Goal: Information Seeking & Learning: Learn about a topic

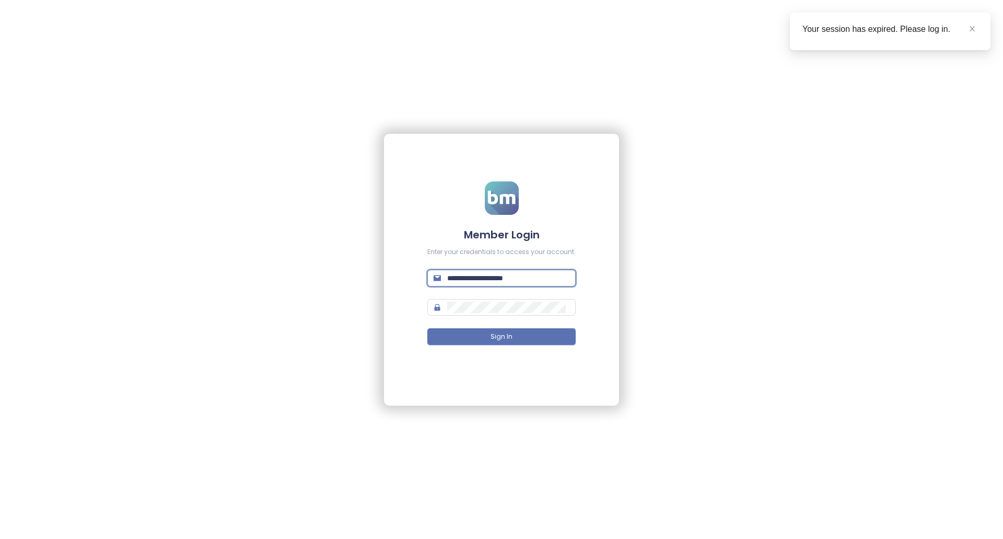
click at [545, 282] on input "**********" at bounding box center [508, 277] width 122 height 11
type input "**********"
click at [506, 341] on span "Sign In" at bounding box center [502, 337] width 22 height 10
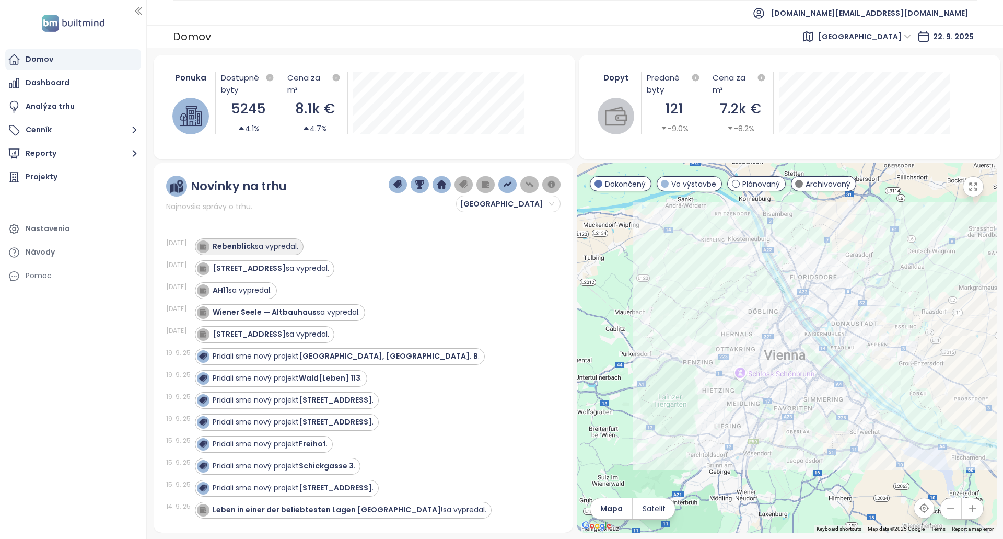
click at [282, 253] on div "Rebenblick sa vypredal." at bounding box center [249, 246] width 109 height 17
click at [293, 245] on div "Rebenblick sa vypredal." at bounding box center [256, 246] width 86 height 11
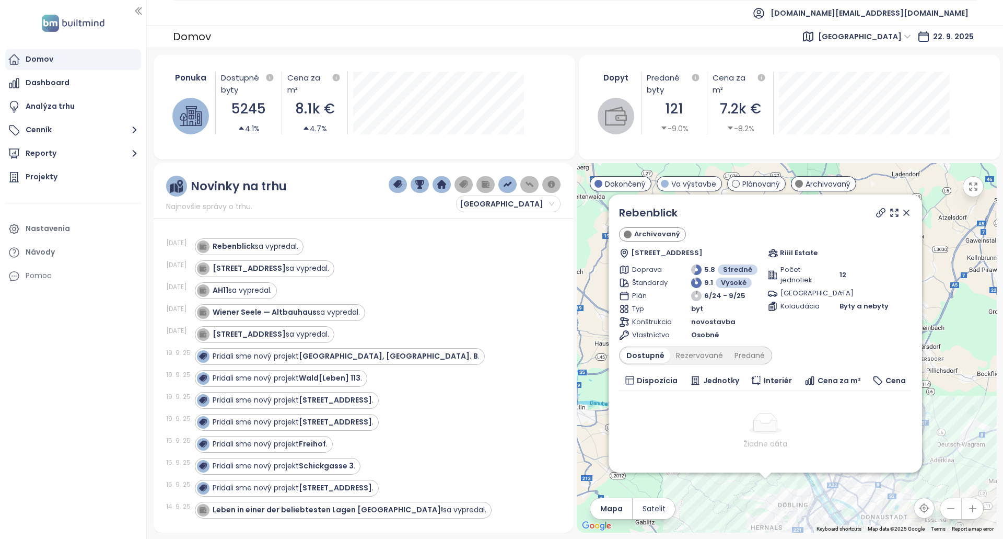
click at [876, 212] on icon at bounding box center [881, 212] width 10 height 10
click at [720, 362] on div "Rezervované" at bounding box center [700, 355] width 59 height 15
click at [743, 358] on div "Predané" at bounding box center [750, 355] width 42 height 15
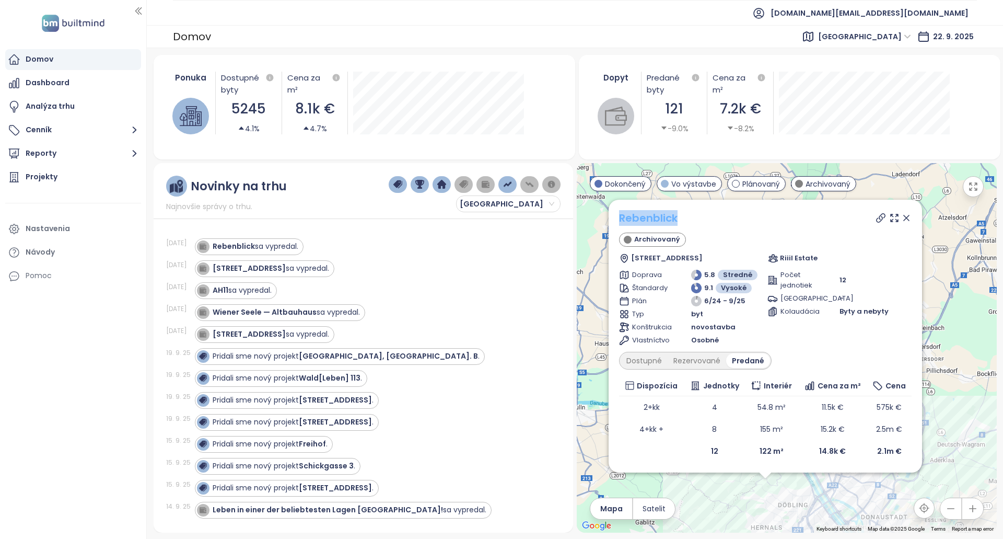
drag, startPoint x: 689, startPoint y: 222, endPoint x: 620, endPoint y: 218, distance: 69.1
click at [620, 218] on div "Rebenblick" at bounding box center [765, 218] width 293 height 16
copy link "Rebenblick"
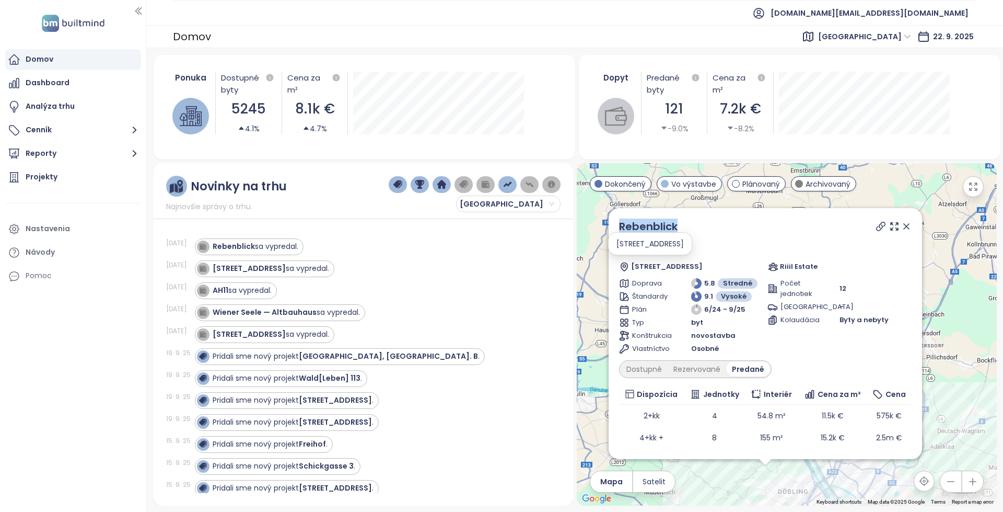
copy link "Rebenblick"
click at [269, 262] on div "Kleingasse 20 sa vypredal." at bounding box center [263, 268] width 132 height 13
click at [299, 273] on div "Kleingasse 20 sa vypredal." at bounding box center [271, 268] width 117 height 11
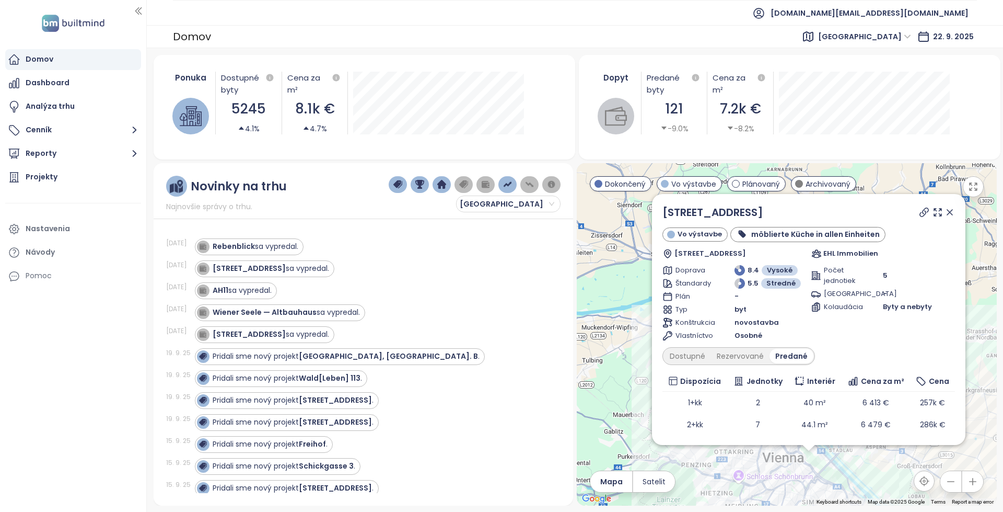
click at [919, 214] on icon at bounding box center [924, 212] width 10 height 10
copy link "[STREET_ADDRESS]"
drag, startPoint x: 741, startPoint y: 210, endPoint x: 654, endPoint y: 217, distance: 86.5
click at [654, 217] on div "Kleingasse 20 Vo výstavbe möblierte Küche in allen Einheiten Kleingasse 20/3-4,…" at bounding box center [809, 319] width 314 height 251
copy div "[STREET_ADDRESS]"
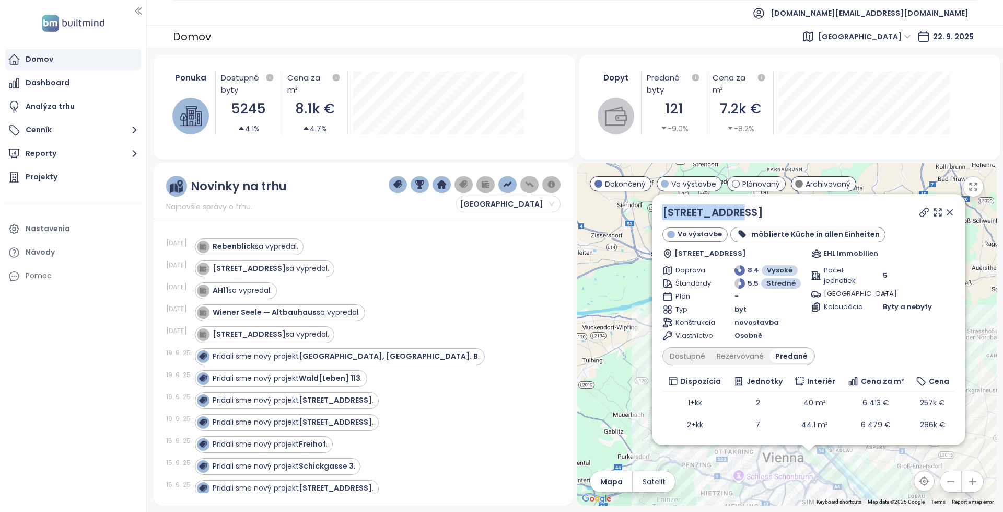
drag, startPoint x: 740, startPoint y: 212, endPoint x: 648, endPoint y: 211, distance: 92.5
click at [648, 211] on div "Kleingasse 20 Vo výstavbe möblierte Küche in allen Einheiten Kleingasse 20/3-4,…" at bounding box center [787, 334] width 420 height 342
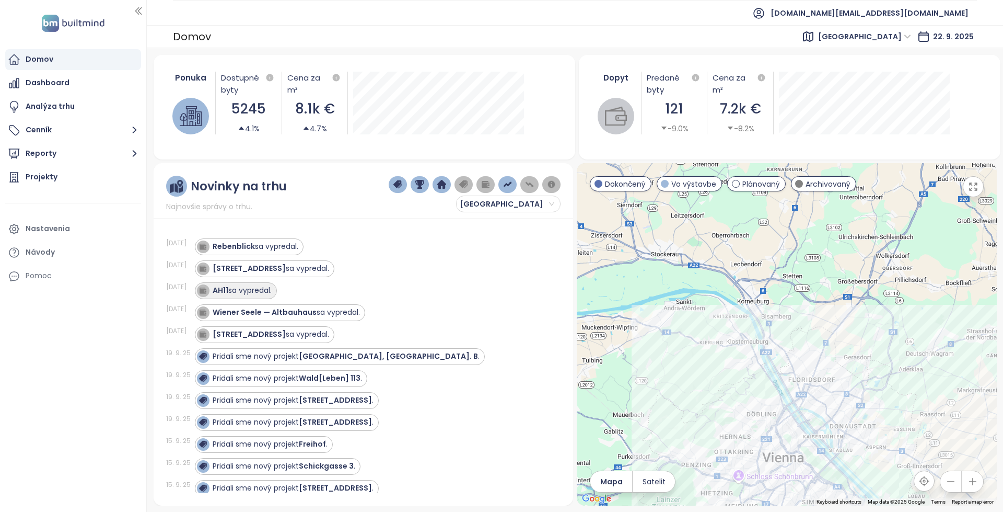
click at [260, 287] on div "AH11 sa vypredal." at bounding box center [242, 290] width 59 height 11
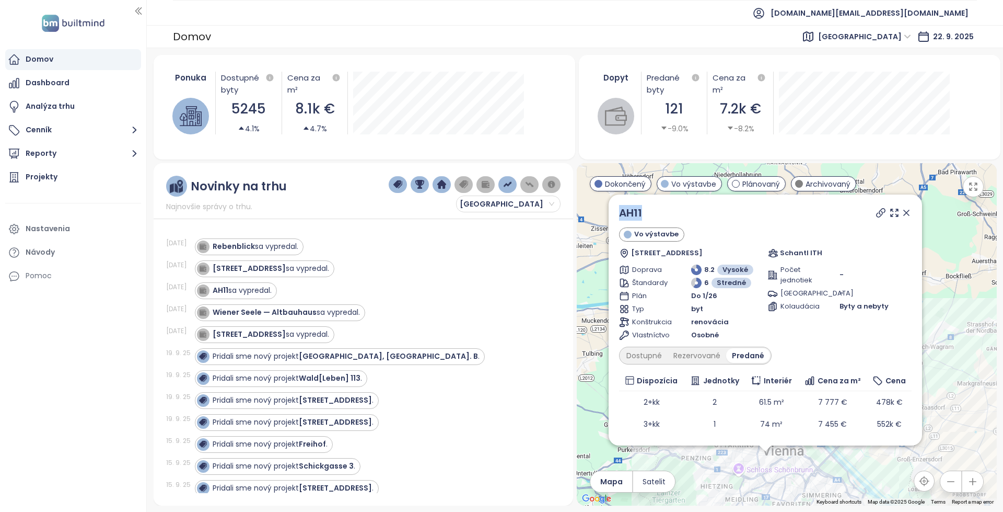
copy div "AH11"
drag, startPoint x: 700, startPoint y: 212, endPoint x: 605, endPoint y: 220, distance: 96.0
click at [605, 220] on div "AH11 Vo výstavbe [STREET_ADDRESS] Schantl ITH Doprava 8.2 Vysoké Štandardy 6 St…" at bounding box center [787, 334] width 420 height 342
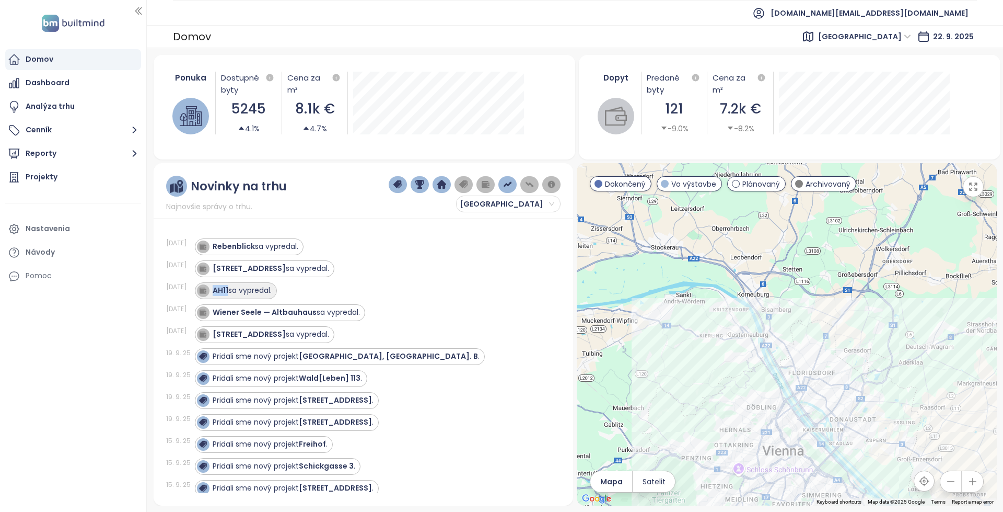
copy strong "AH11"
drag, startPoint x: 227, startPoint y: 293, endPoint x: 363, endPoint y: 288, distance: 136.0
click at [363, 288] on div "AH11 sa vypredal." at bounding box center [371, 290] width 353 height 17
click at [260, 318] on div "Wiener Seele — Altbauhaus sa vypredal." at bounding box center [278, 312] width 163 height 13
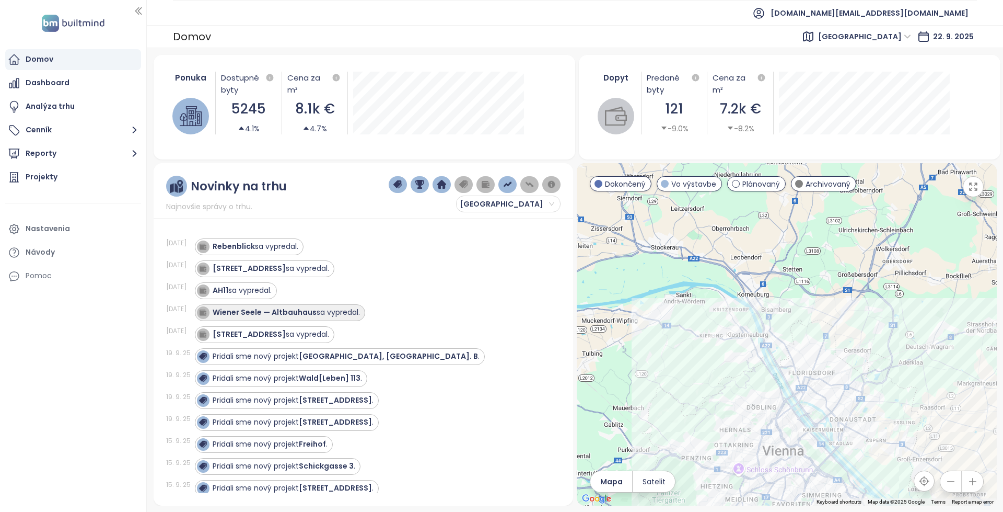
click at [301, 316] on strong "Wiener Seele — Altbauhaus" at bounding box center [265, 312] width 104 height 10
copy strong "Wiener Seele — Altbauhaus"
drag, startPoint x: 301, startPoint y: 316, endPoint x: 223, endPoint y: 314, distance: 77.9
click at [223, 314] on strong "Wiener Seele — Altbauhaus" at bounding box center [265, 312] width 104 height 10
drag, startPoint x: 354, startPoint y: 286, endPoint x: 332, endPoint y: 176, distance: 112.9
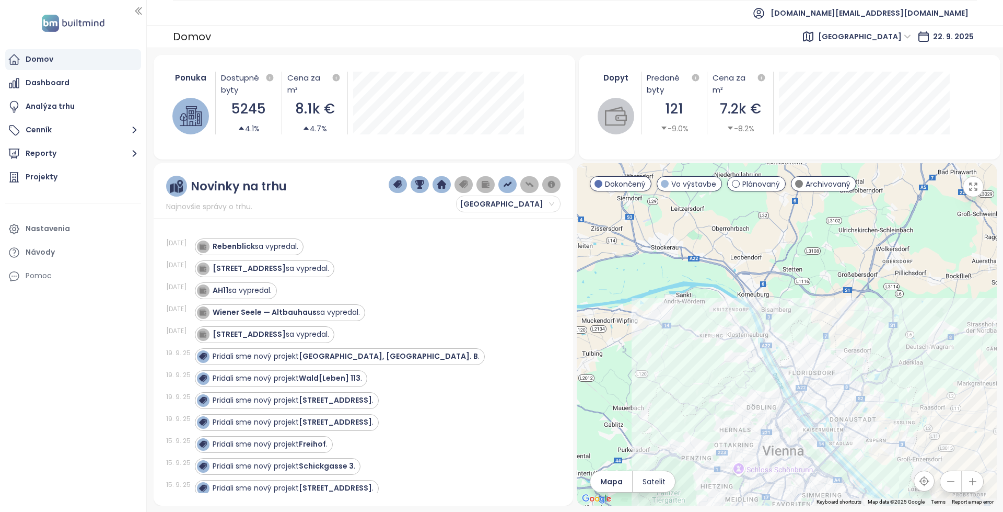
click at [354, 286] on div "AH11 sa vypredal." at bounding box center [371, 290] width 353 height 17
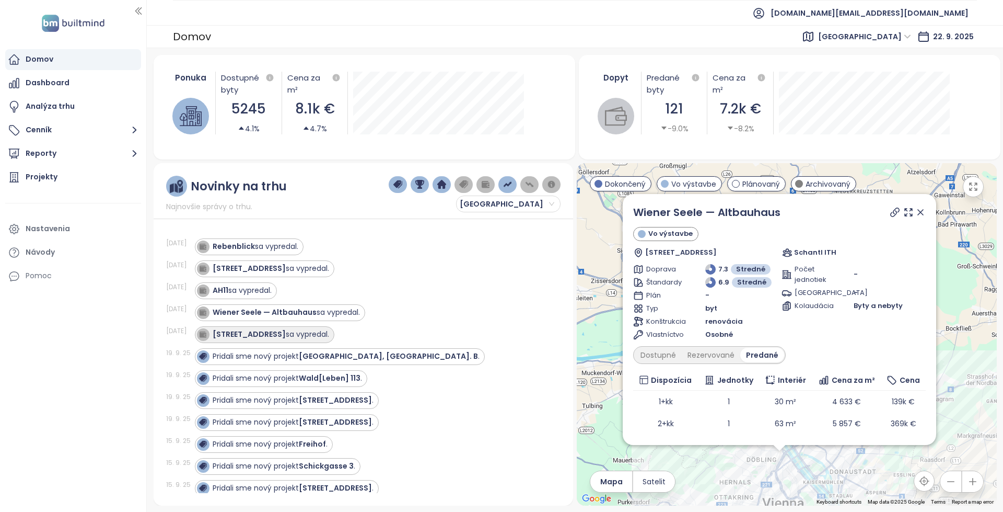
click at [273, 335] on strong "Schöffelgasse 62" at bounding box center [249, 334] width 73 height 10
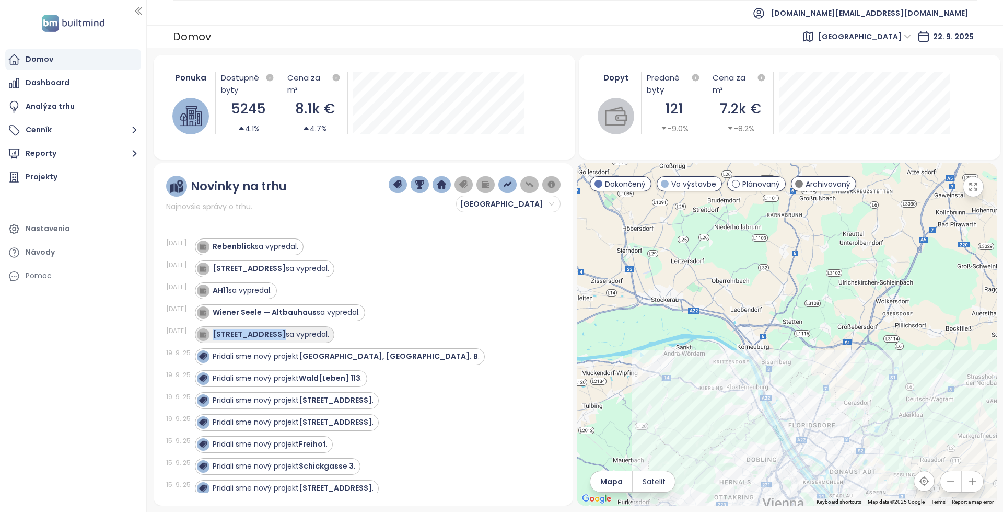
drag, startPoint x: 273, startPoint y: 335, endPoint x: 238, endPoint y: 337, distance: 35.1
click at [238, 337] on strong "Schöffelgasse 62" at bounding box center [249, 334] width 73 height 10
copy strong "Schöffelgasse 62"
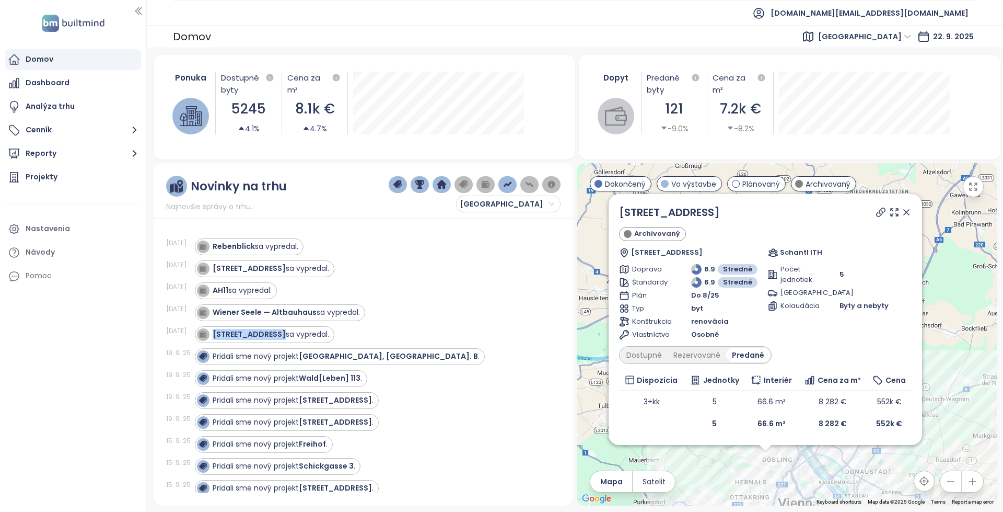
copy strong "Schöffelgasse 62"
copy strong "Wiener Seele — Altbauhaus"
drag, startPoint x: 313, startPoint y: 316, endPoint x: 363, endPoint y: 287, distance: 58.3
click at [363, 287] on div "20. 9. 25 Rebenblick sa vypredal. 20. 9. 25 Kleingasse 20 sa vypredal. 20. 9. 2…" at bounding box center [363, 359] width 395 height 268
click at [373, 285] on div "AH11 sa vypredal." at bounding box center [371, 290] width 353 height 17
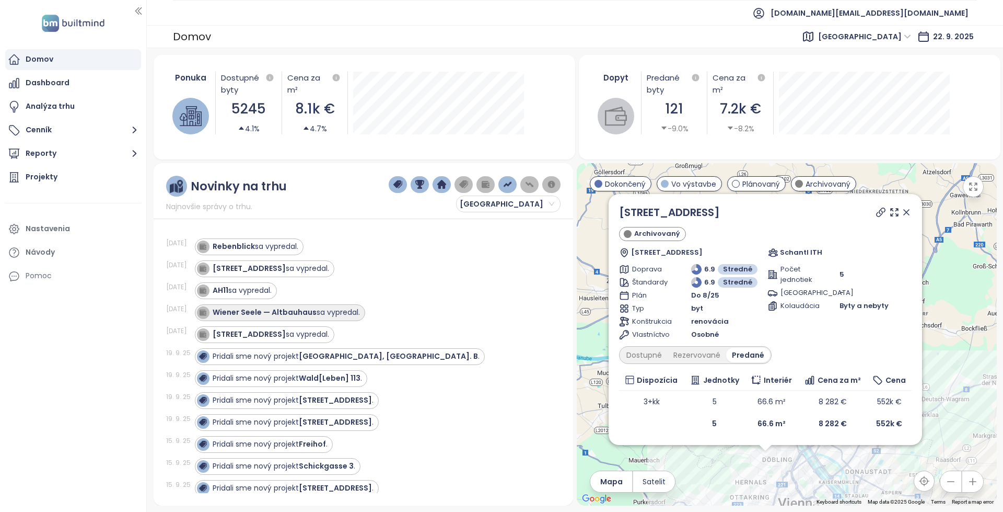
click at [320, 314] on div "Wiener Seele — Altbauhaus sa vypredal." at bounding box center [286, 312] width 147 height 11
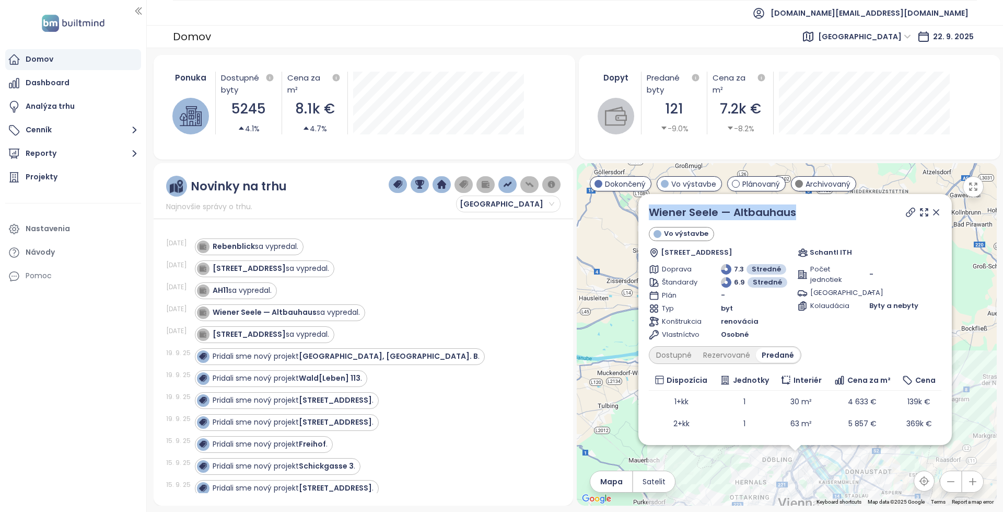
drag, startPoint x: 827, startPoint y: 216, endPoint x: 639, endPoint y: 209, distance: 188.8
click at [639, 209] on div "Wiener Seele — Altbauhaus Vo výstavbe Pappenheimgasse 10-16, 1200 Wien, Austria…" at bounding box center [796, 319] width 314 height 251
drag, startPoint x: 803, startPoint y: 216, endPoint x: 643, endPoint y: 212, distance: 160.0
click at [643, 212] on div "Wiener Seele — Altbauhaus Vo výstavbe Pappenheimgasse 10-16, 1200 Wien, Austria…" at bounding box center [796, 319] width 314 height 251
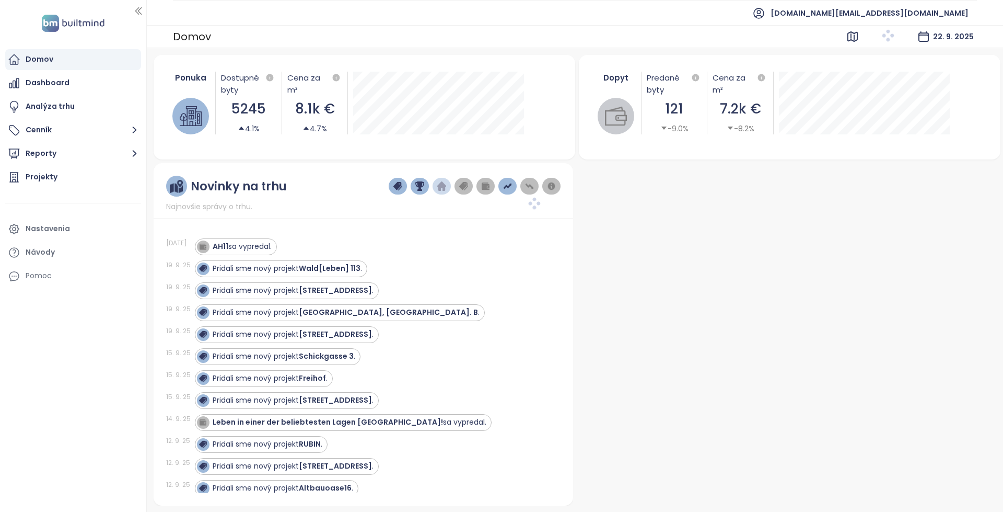
scroll to position [371, 0]
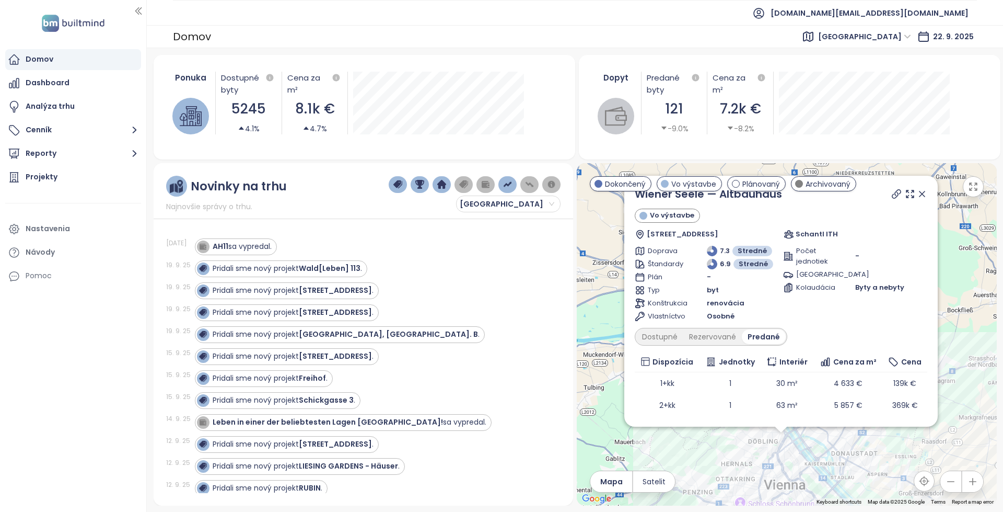
click at [263, 246] on div "AH11 sa vypredal." at bounding box center [242, 246] width 59 height 11
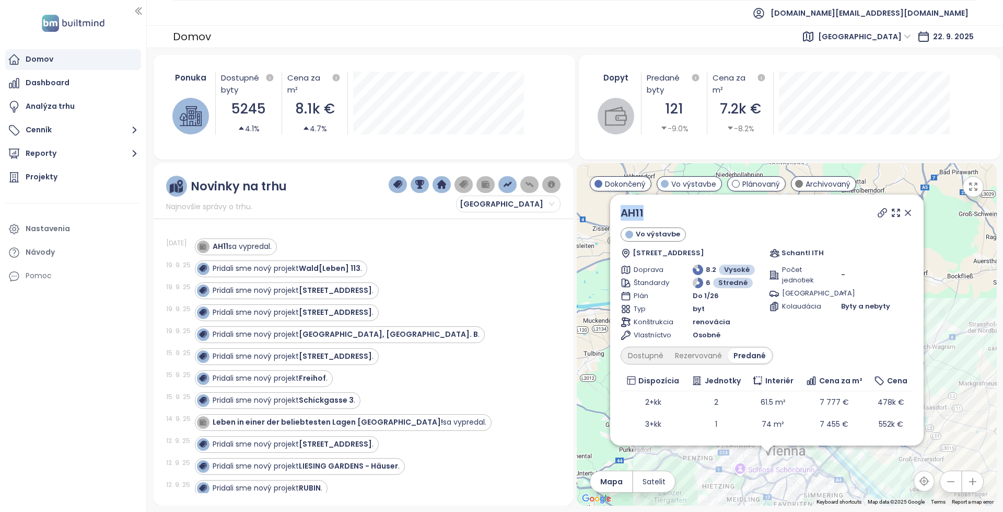
copy link "AH11"
drag, startPoint x: 685, startPoint y: 210, endPoint x: 618, endPoint y: 216, distance: 67.2
click at [618, 216] on div "AH11 Vo výstavbe [STREET_ADDRESS] Schantl ITH Doprava 8.2 Vysoké Štandardy 6 St…" at bounding box center [767, 319] width 314 height 251
